Goal: Task Accomplishment & Management: Manage account settings

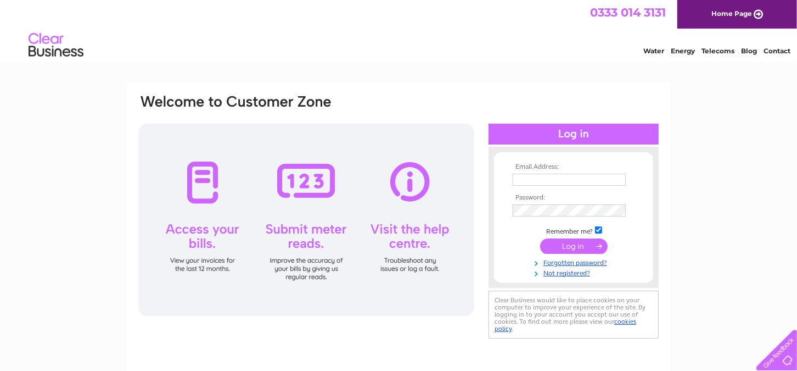
click at [555, 183] on input "text" at bounding box center [569, 179] width 113 height 12
type input "scott.barclay@lothian-vjb.gov.uk"
click at [540, 239] on input "submit" at bounding box center [574, 246] width 68 height 15
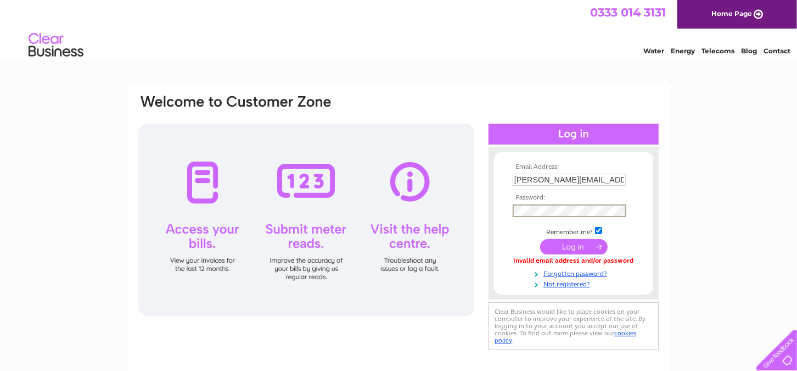
click at [540, 239] on input "submit" at bounding box center [574, 246] width 68 height 15
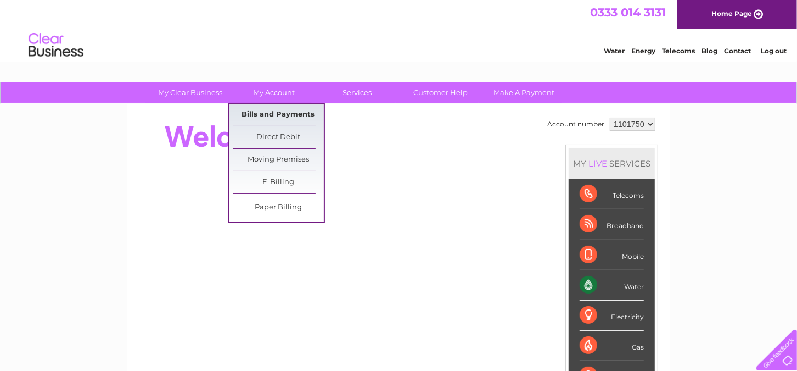
click at [276, 112] on link "Bills and Payments" at bounding box center [278, 115] width 91 height 22
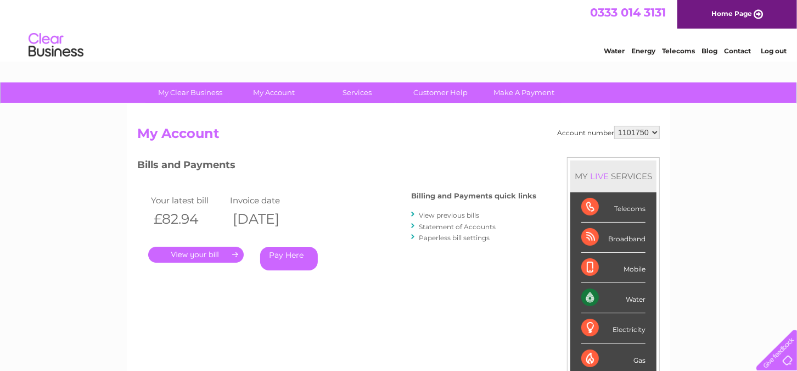
click at [203, 249] on link "." at bounding box center [196, 254] width 96 height 16
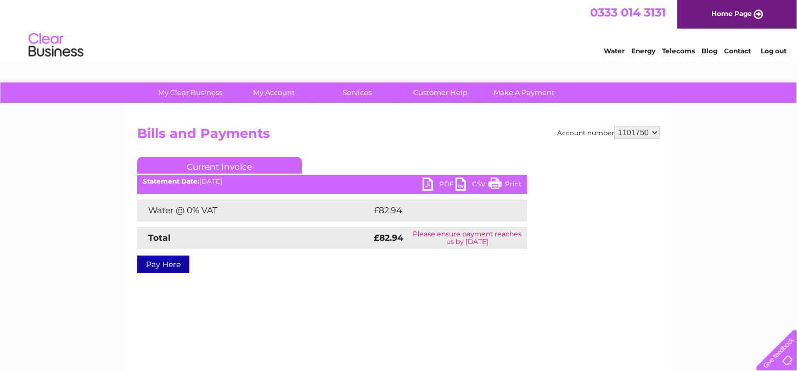
click at [443, 181] on link "PDF" at bounding box center [439, 185] width 33 height 16
click at [479, 38] on div "Water Energy Telecoms Blog Contact Log out" at bounding box center [398, 47] width 797 height 36
click at [770, 52] on link "Log out" at bounding box center [774, 51] width 26 height 8
